Goal: Transaction & Acquisition: Purchase product/service

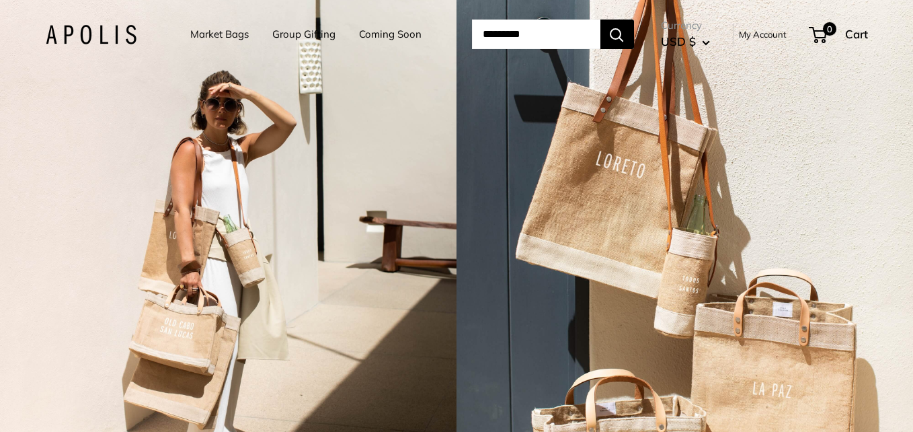
click at [217, 30] on link "Market Bags" at bounding box center [219, 34] width 58 height 19
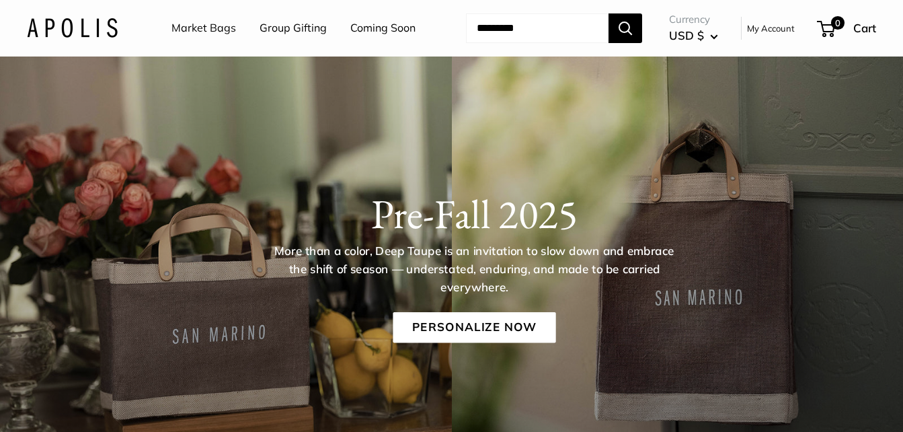
scroll to position [134, 0]
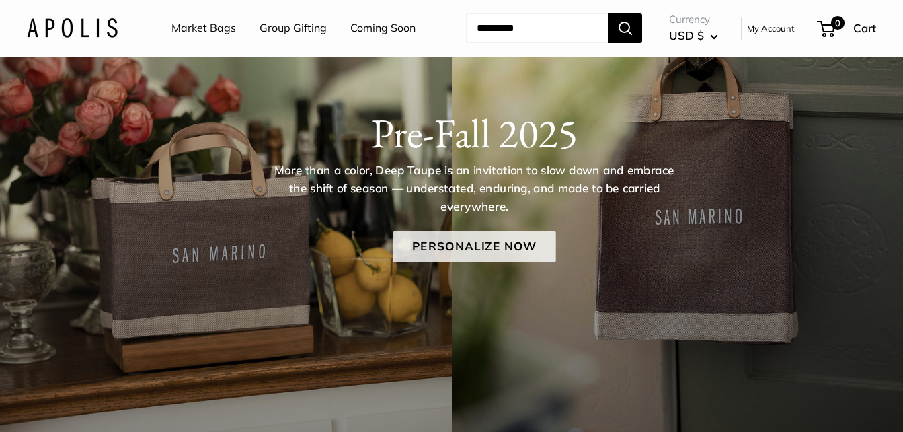
click at [465, 262] on link "Personalize Now" at bounding box center [474, 246] width 163 height 31
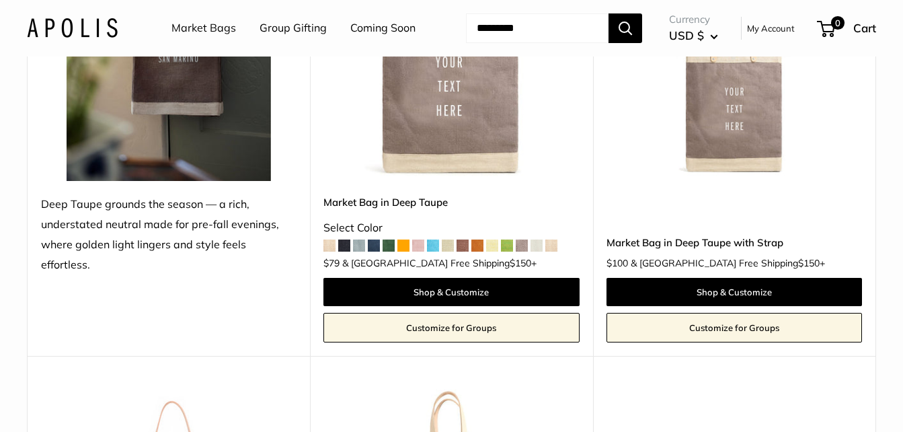
scroll to position [336, 0]
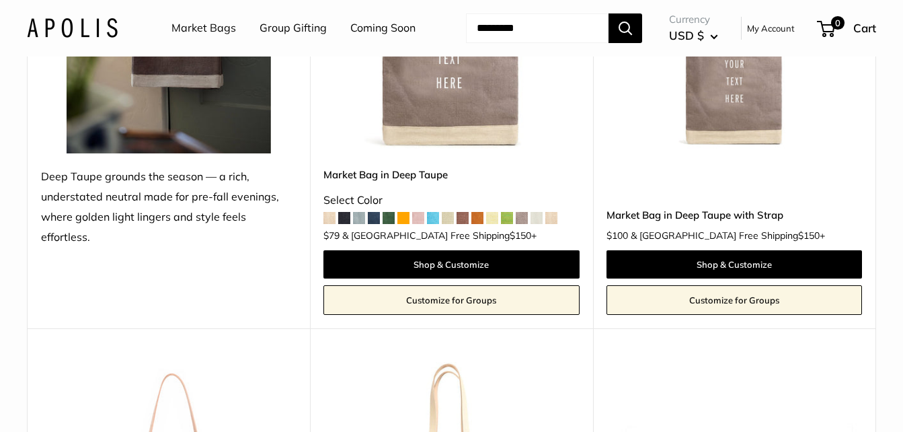
click at [0, 0] on img at bounding box center [0, 0] width 0 height 0
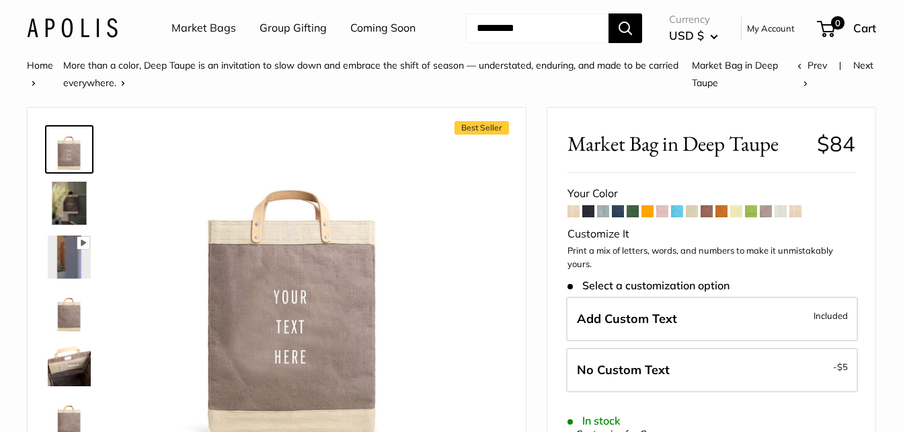
click at [623, 217] on span at bounding box center [618, 211] width 12 height 12
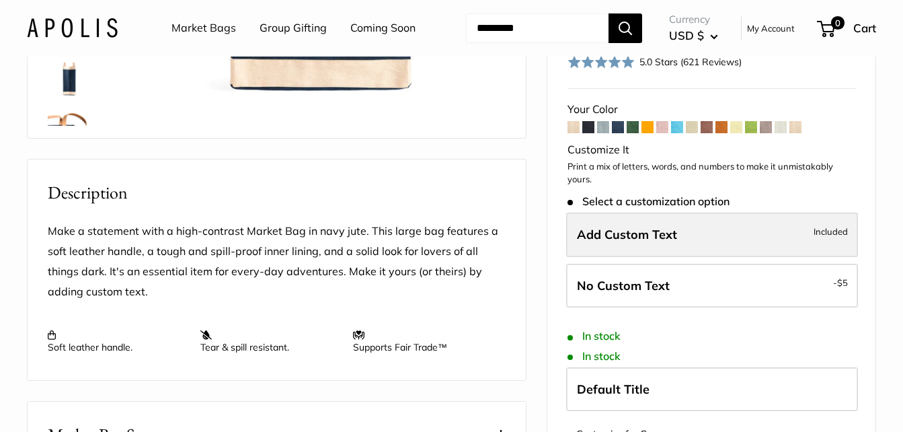
scroll to position [403, 0]
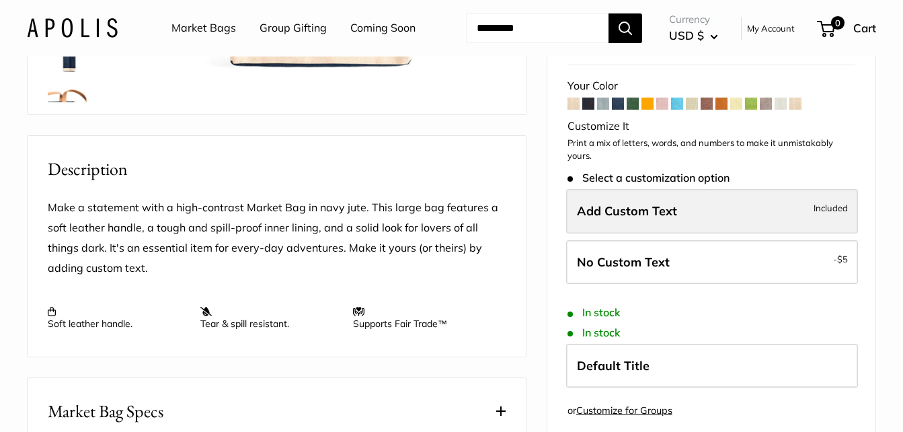
click at [682, 233] on label "Add Custom Text Included" at bounding box center [712, 211] width 292 height 44
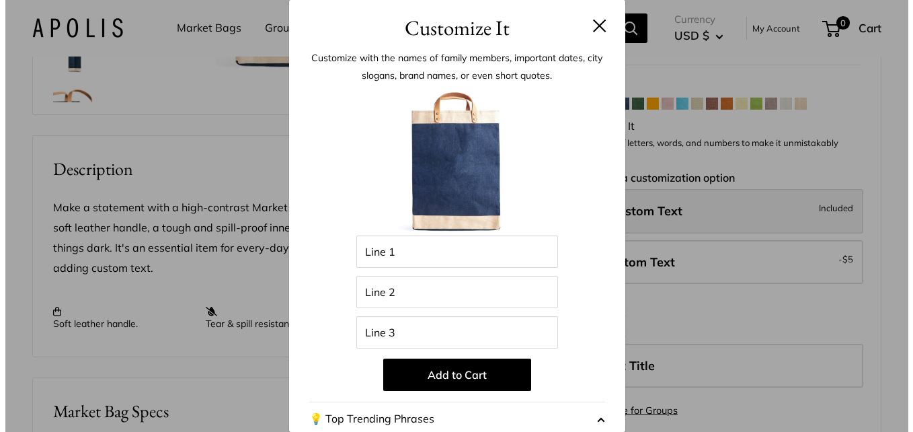
scroll to position [360, 0]
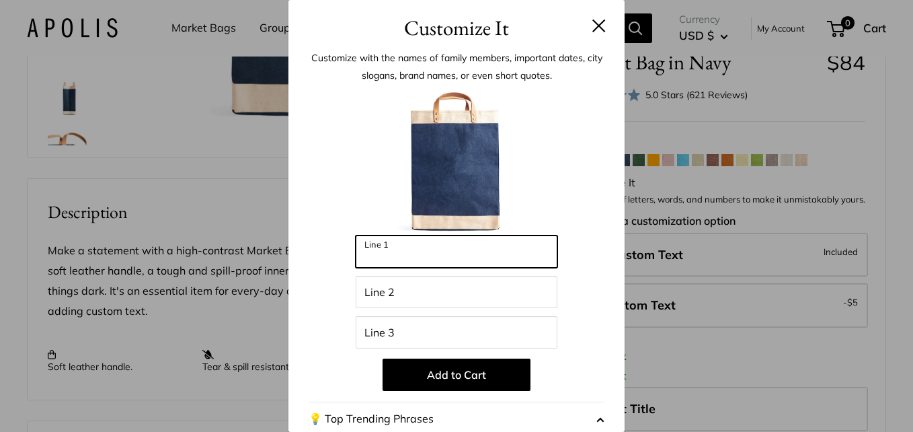
click at [426, 250] on input "Line 1" at bounding box center [457, 251] width 202 height 32
type input "*********"
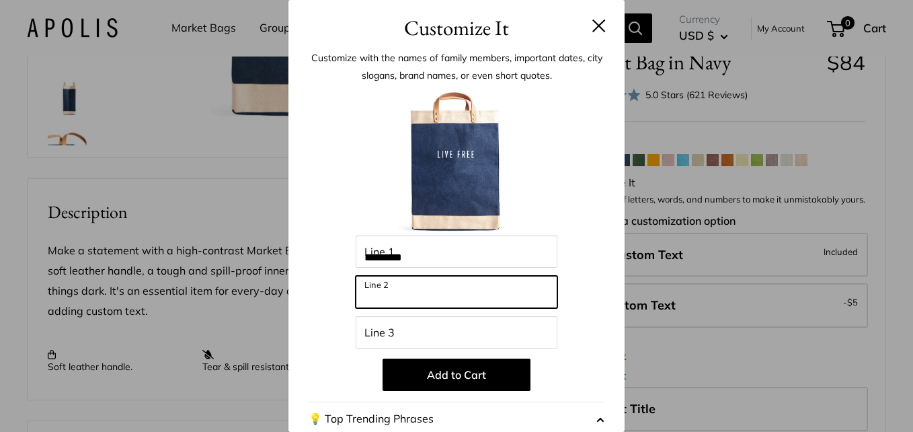
click at [408, 298] on input "Line 2" at bounding box center [457, 292] width 202 height 32
type input "**"
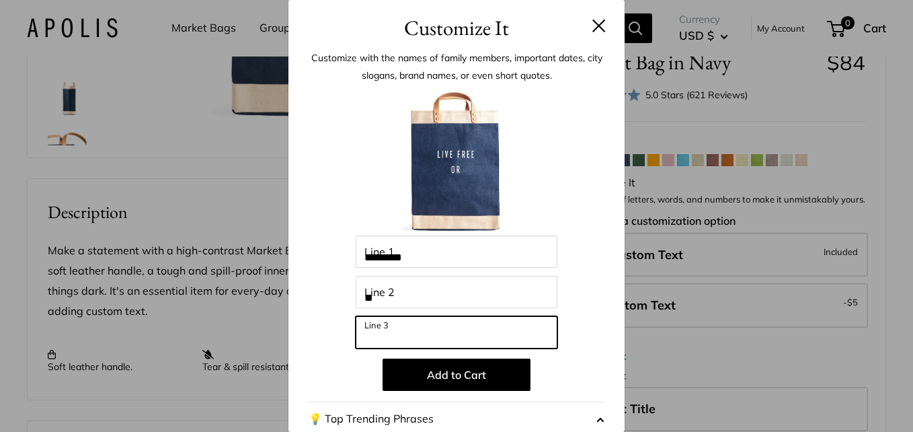
click at [405, 329] on input "Line 3" at bounding box center [457, 332] width 202 height 32
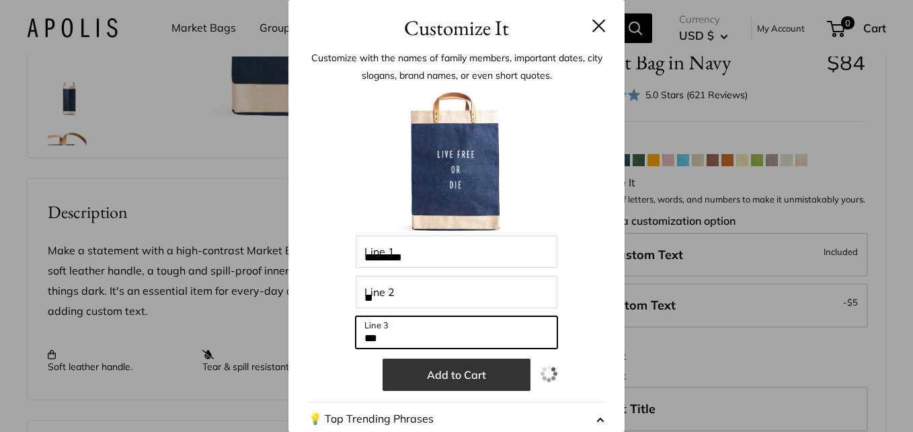
type input "***"
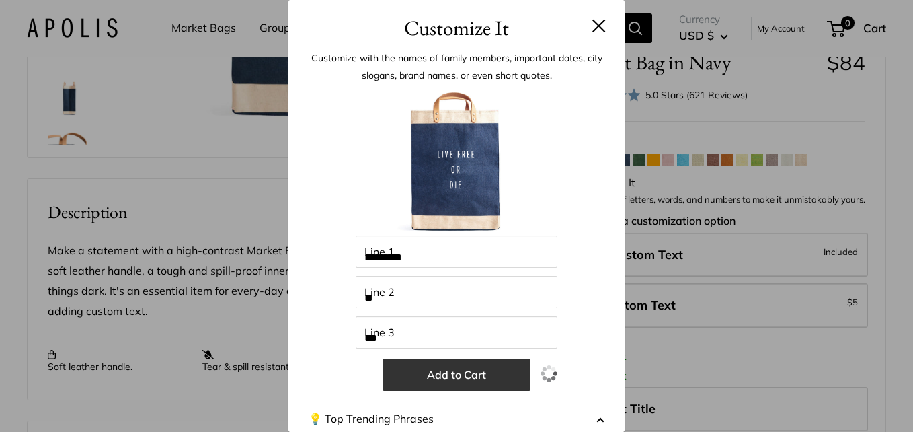
click at [469, 379] on button "Add to Cart" at bounding box center [457, 374] width 148 height 32
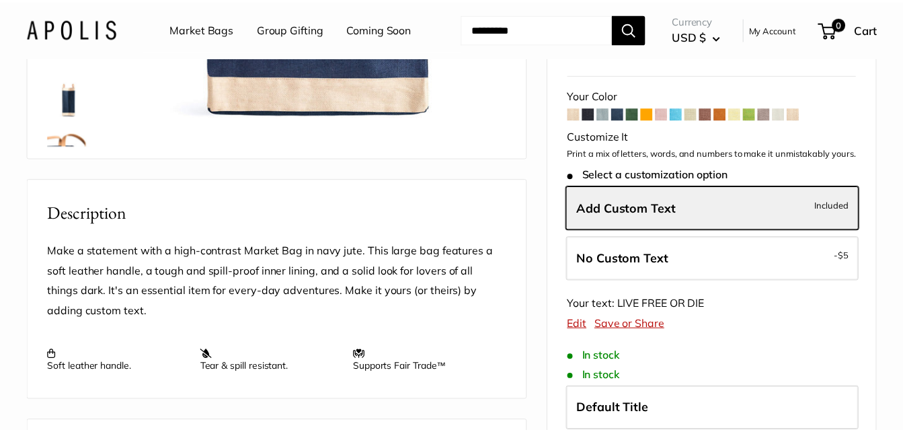
scroll to position [403, 0]
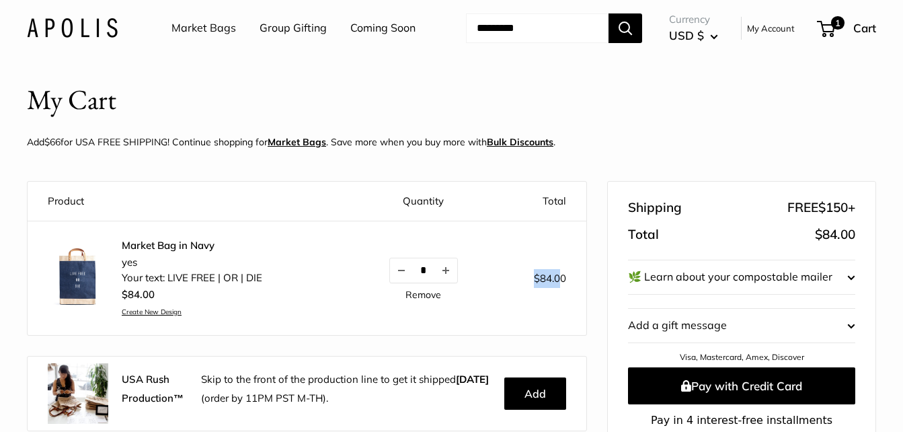
drag, startPoint x: 534, startPoint y: 326, endPoint x: 559, endPoint y: 324, distance: 25.6
click at [559, 284] on span "$84.00" at bounding box center [550, 278] width 32 height 13
drag, startPoint x: 175, startPoint y: 316, endPoint x: 242, endPoint y: 330, distance: 68.0
click at [242, 318] on div "Market Bag in Navy yes Your text: LIVE FREE | OR | DIE $84.00 Create New Design…" at bounding box center [192, 278] width 141 height 79
click at [242, 316] on div "$84.00 Create New Design" at bounding box center [192, 300] width 141 height 31
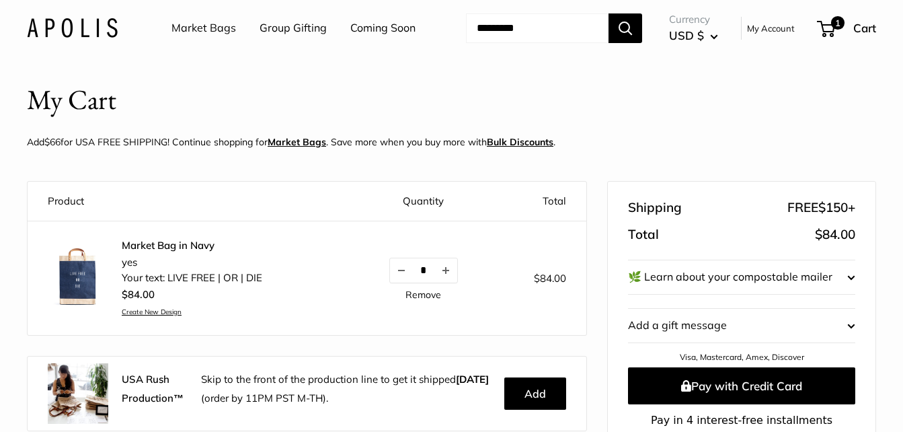
click at [221, 32] on link "Market Bags" at bounding box center [203, 28] width 65 height 20
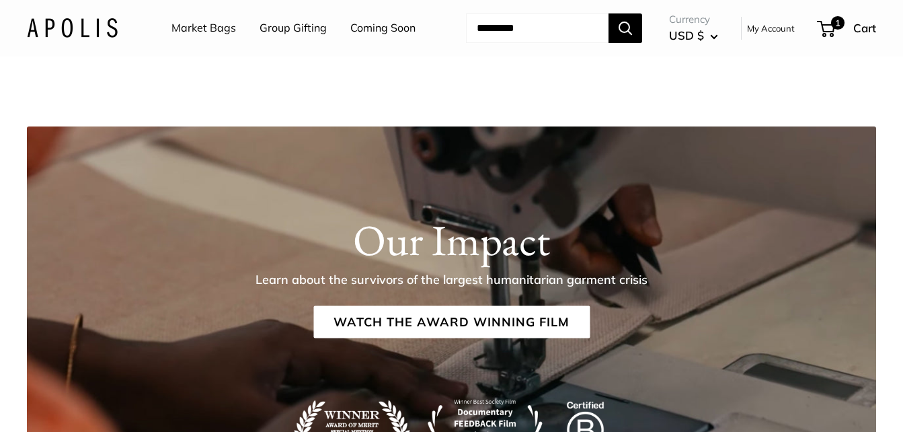
scroll to position [2017, 0]
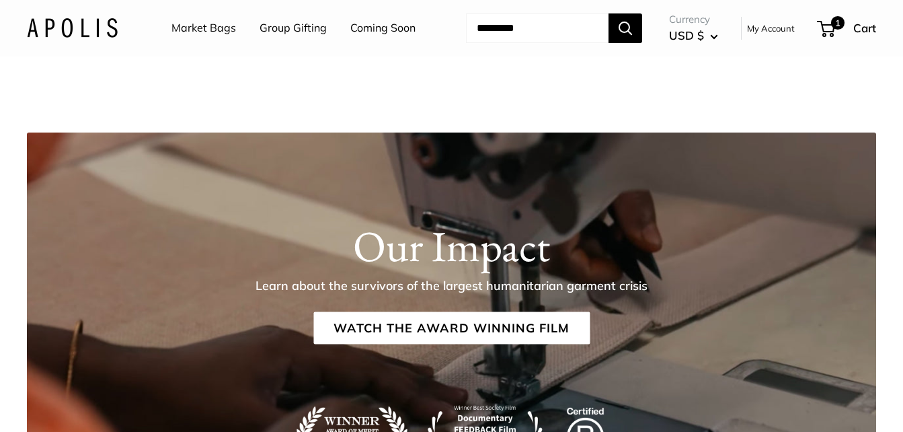
click at [228, 26] on link "Market Bags" at bounding box center [203, 28] width 65 height 20
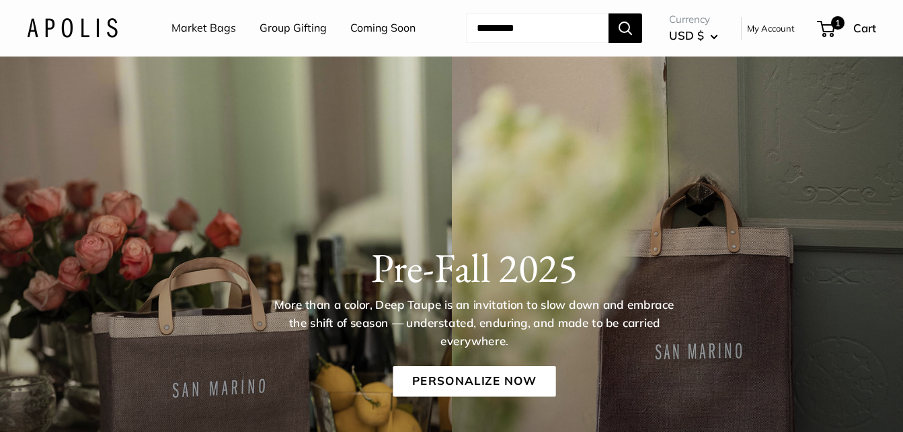
click at [492, 43] on input "Search..." at bounding box center [537, 28] width 143 height 30
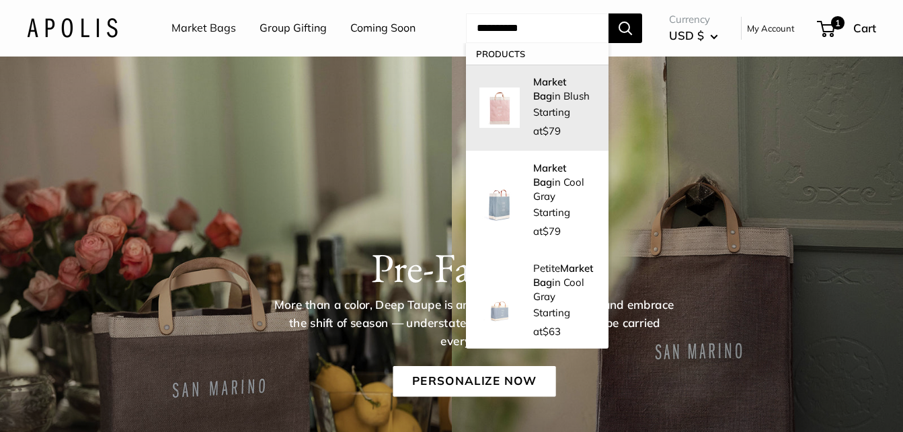
type input "**********"
click at [562, 131] on span "Starting at $79" at bounding box center [551, 122] width 37 height 32
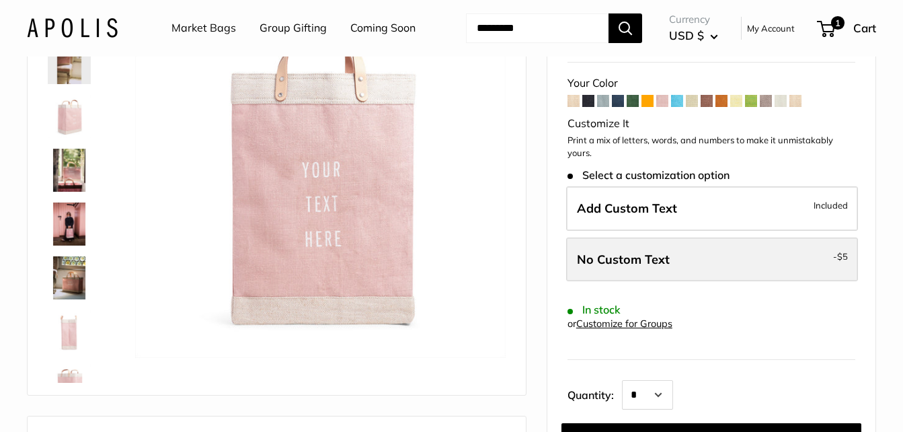
scroll to position [134, 0]
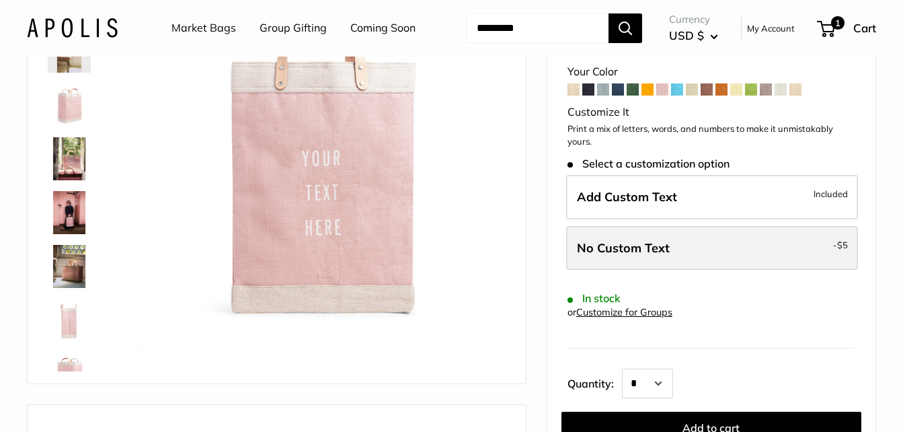
click at [839, 270] on label "No Custom Text - $5" at bounding box center [712, 248] width 292 height 44
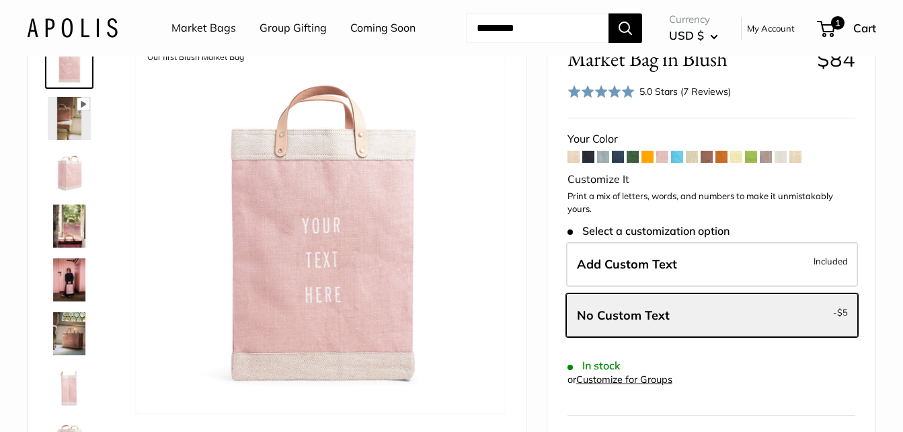
scroll to position [0, 0]
